Goal: Task Accomplishment & Management: Manage account settings

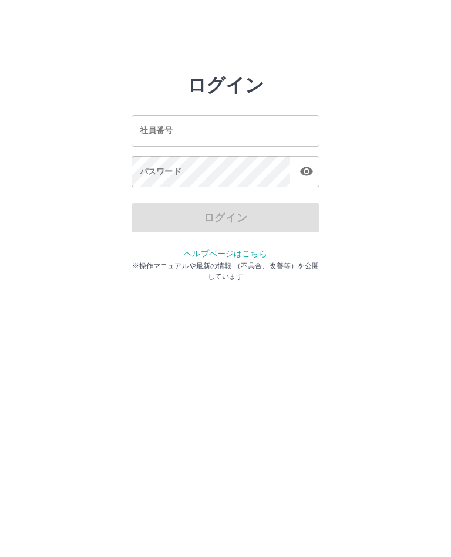
click at [155, 143] on input "社員番号" at bounding box center [226, 130] width 188 height 31
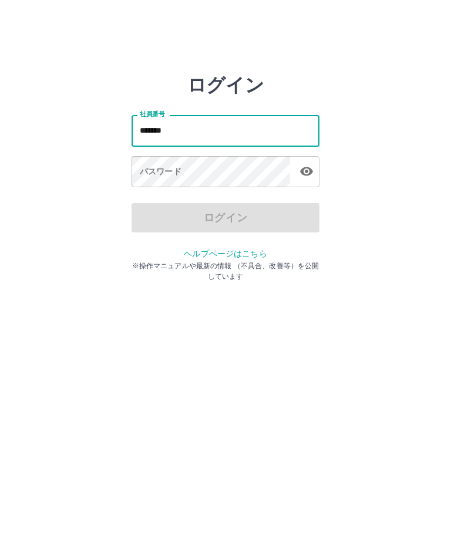
type input "*******"
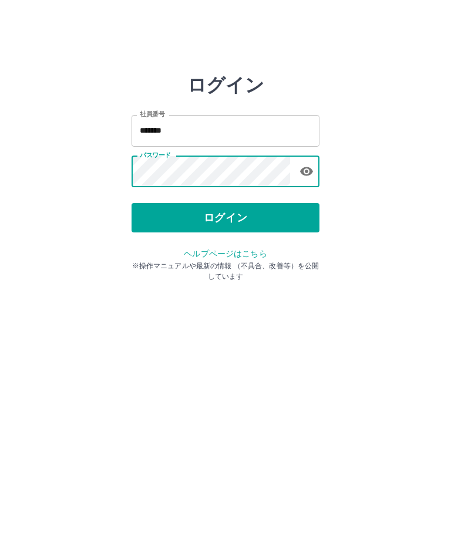
click at [213, 230] on button "ログイン" at bounding box center [226, 217] width 188 height 29
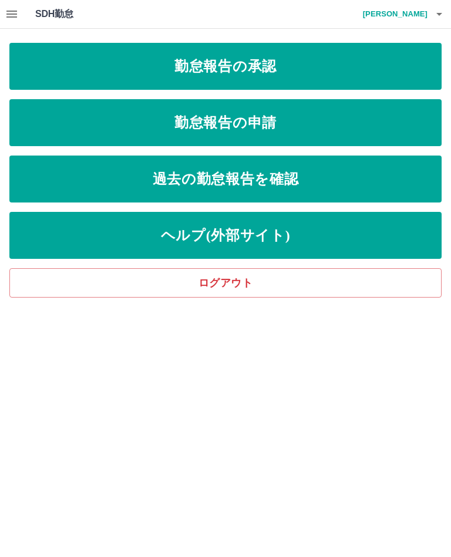
click at [207, 70] on link "勤怠報告の承認" at bounding box center [225, 66] width 432 height 47
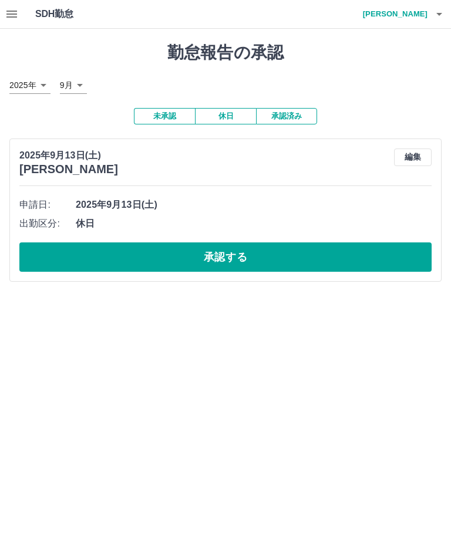
click at [423, 150] on button "編集" at bounding box center [413, 158] width 38 height 18
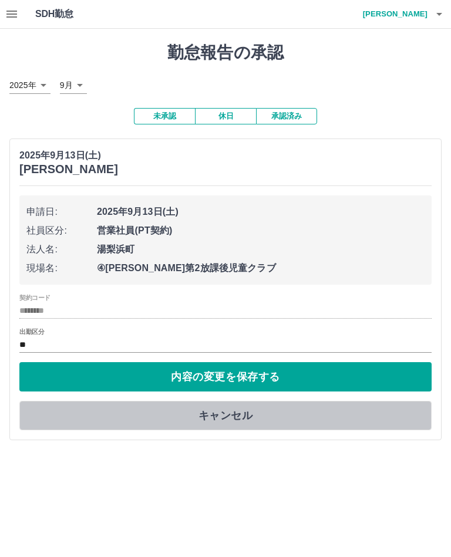
click at [212, 416] on button "キャンセル" at bounding box center [225, 415] width 412 height 29
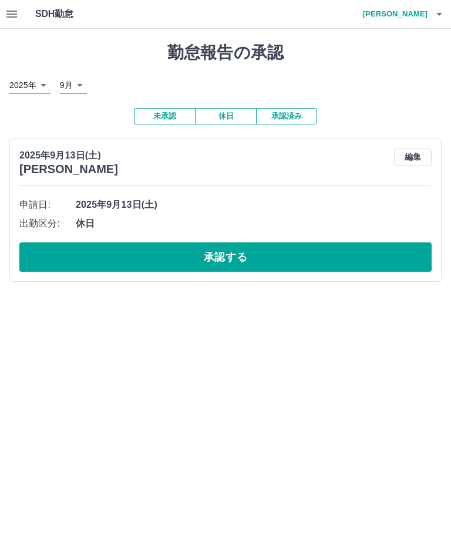
click at [224, 263] on button "承認する" at bounding box center [225, 257] width 412 height 29
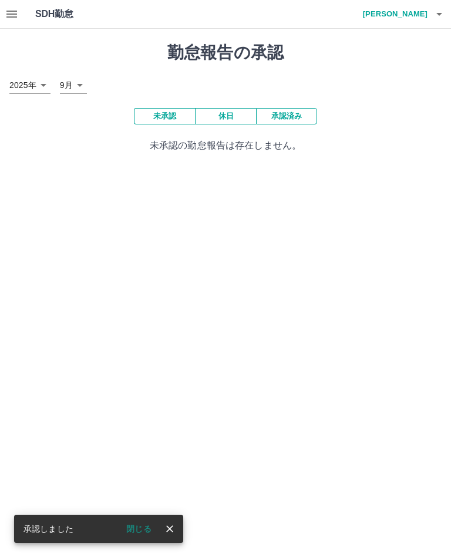
click at [6, 16] on icon "button" at bounding box center [12, 14] width 14 height 14
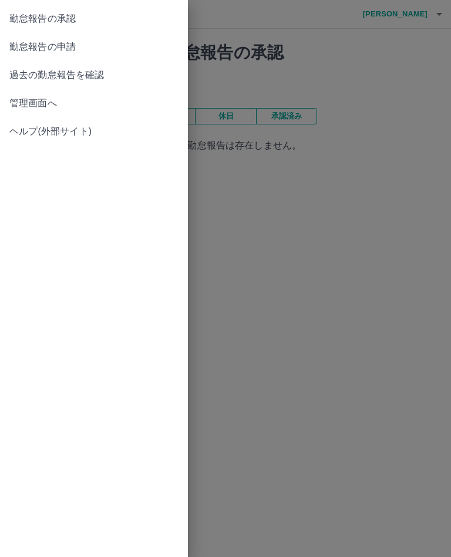
click at [61, 48] on span "勤怠報告の申請" at bounding box center [93, 47] width 169 height 14
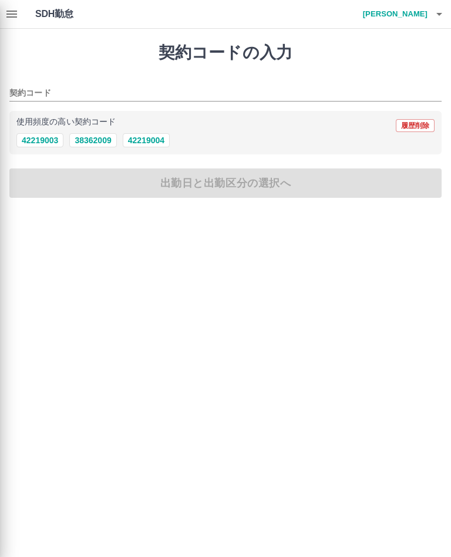
click at [148, 142] on div at bounding box center [225, 278] width 451 height 557
click at [152, 144] on div at bounding box center [225, 278] width 451 height 557
click at [152, 139] on div at bounding box center [225, 278] width 451 height 557
click at [152, 149] on div at bounding box center [225, 278] width 451 height 557
click at [8, 16] on div at bounding box center [225, 278] width 451 height 557
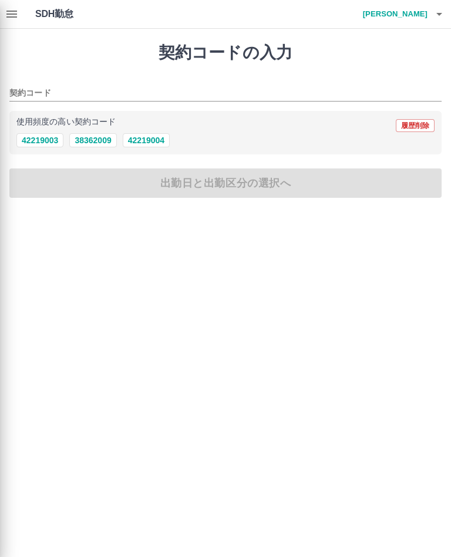
click at [8, 18] on div at bounding box center [225, 278] width 451 height 557
click at [9, 18] on div at bounding box center [225, 278] width 451 height 557
click at [8, 15] on div at bounding box center [225, 278] width 451 height 557
click at [9, 14] on div at bounding box center [225, 278] width 451 height 557
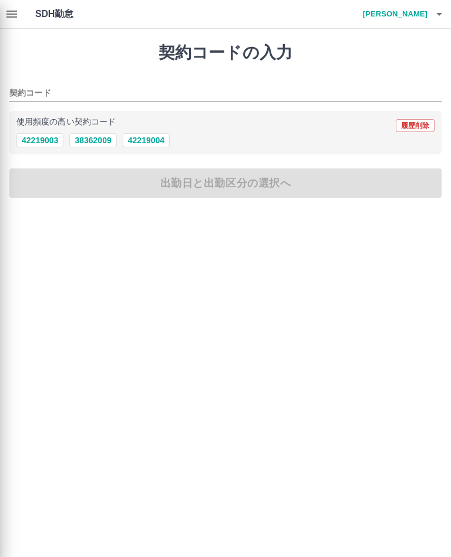
click at [9, 22] on div at bounding box center [225, 278] width 451 height 557
click at [18, 10] on div at bounding box center [225, 278] width 451 height 557
click at [12, 13] on div at bounding box center [225, 278] width 451 height 557
click at [19, 7] on div at bounding box center [225, 278] width 451 height 557
click at [10, 16] on div at bounding box center [225, 278] width 451 height 557
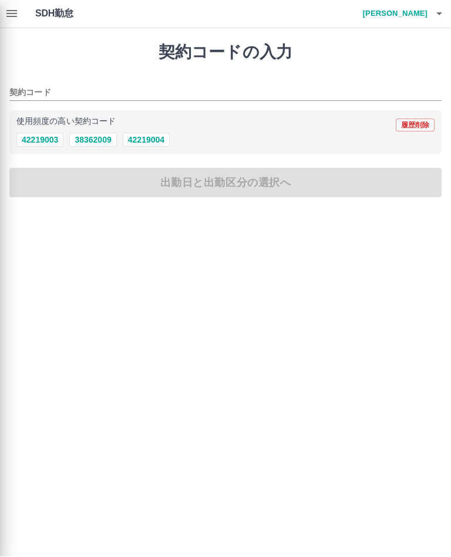
click at [10, 12] on div at bounding box center [225, 278] width 451 height 557
click at [214, 335] on div at bounding box center [225, 278] width 451 height 557
click at [11, 13] on div at bounding box center [225, 278] width 451 height 557
click at [12, 11] on div at bounding box center [225, 278] width 451 height 557
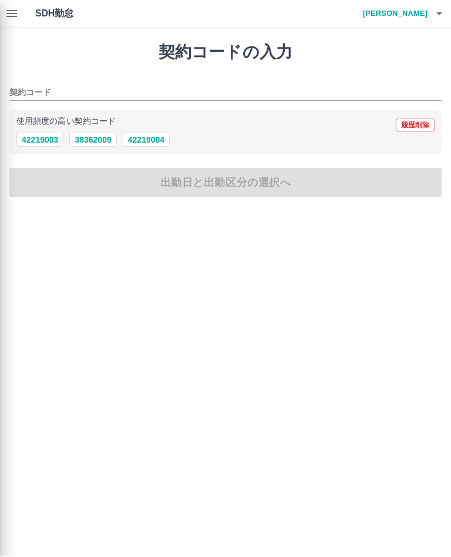
click at [8, 6] on div at bounding box center [225, 278] width 451 height 557
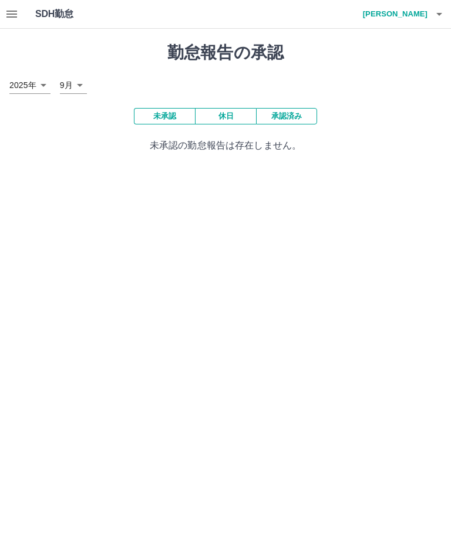
click at [12, 15] on icon "button" at bounding box center [12, 14] width 14 height 14
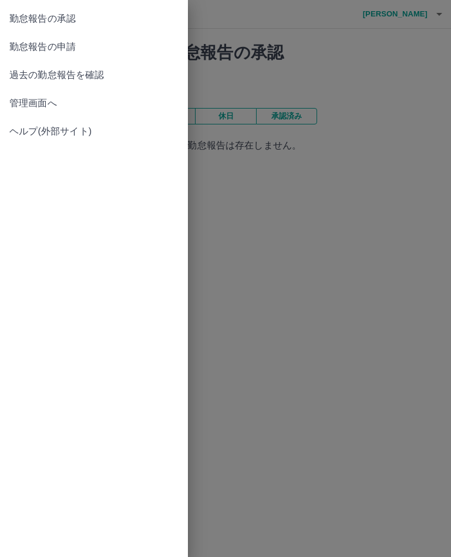
click at [39, 103] on span "管理画面へ" at bounding box center [93, 103] width 169 height 14
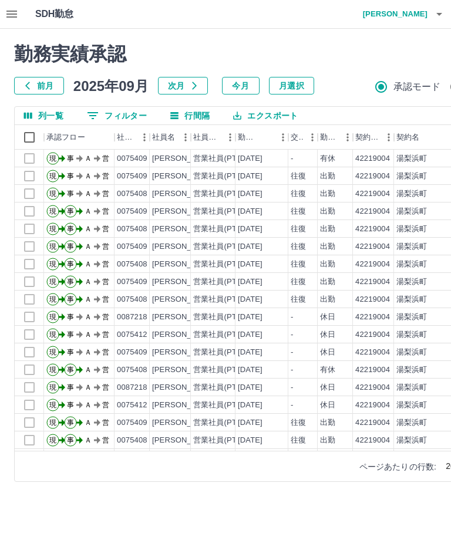
click at [11, 15] on icon "button" at bounding box center [11, 14] width 11 height 7
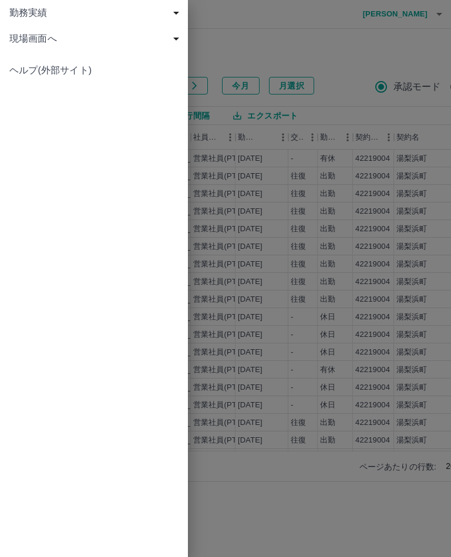
click at [42, 42] on span "現場画面へ" at bounding box center [96, 39] width 174 height 14
click at [45, 61] on span "現場画面へ" at bounding box center [99, 65] width 157 height 14
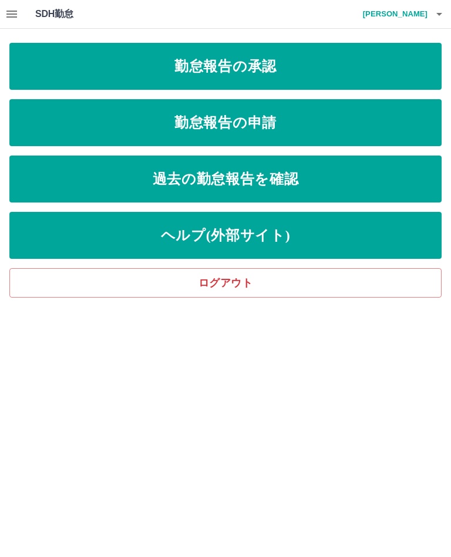
click at [421, 18] on h4 "[PERSON_NAME]" at bounding box center [392, 14] width 70 height 28
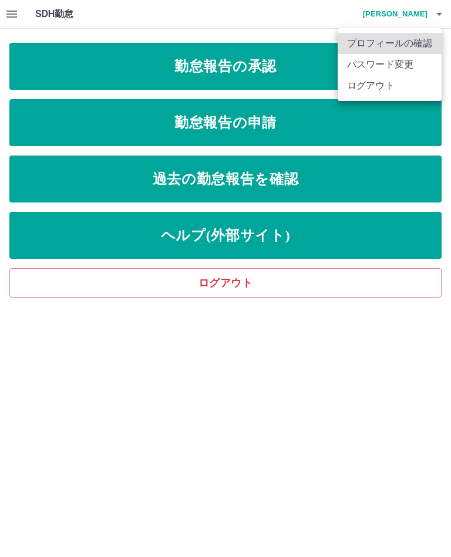
click at [382, 91] on li "ログアウト" at bounding box center [390, 85] width 104 height 21
